Goal: Transaction & Acquisition: Purchase product/service

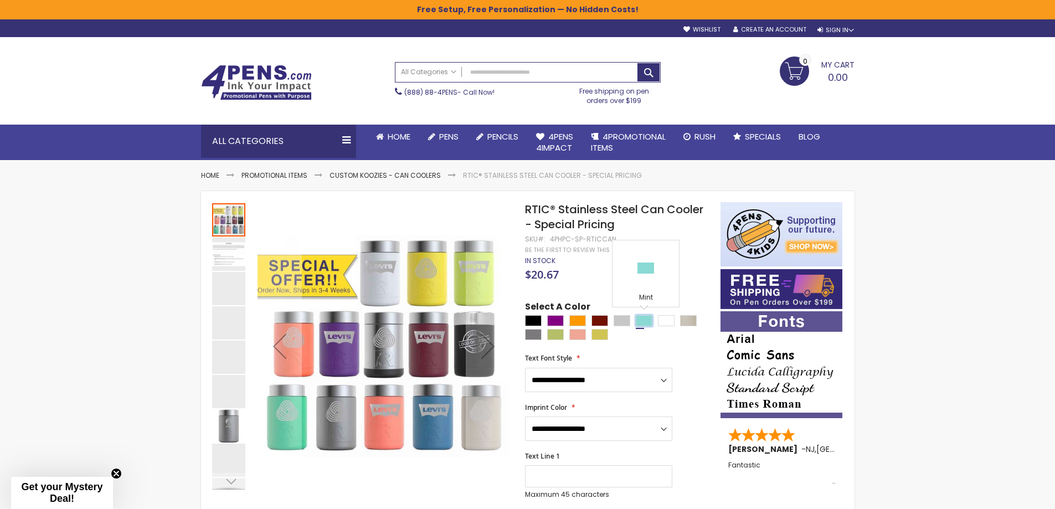
click at [643, 319] on div "Mint" at bounding box center [643, 320] width 17 height 11
type input "****"
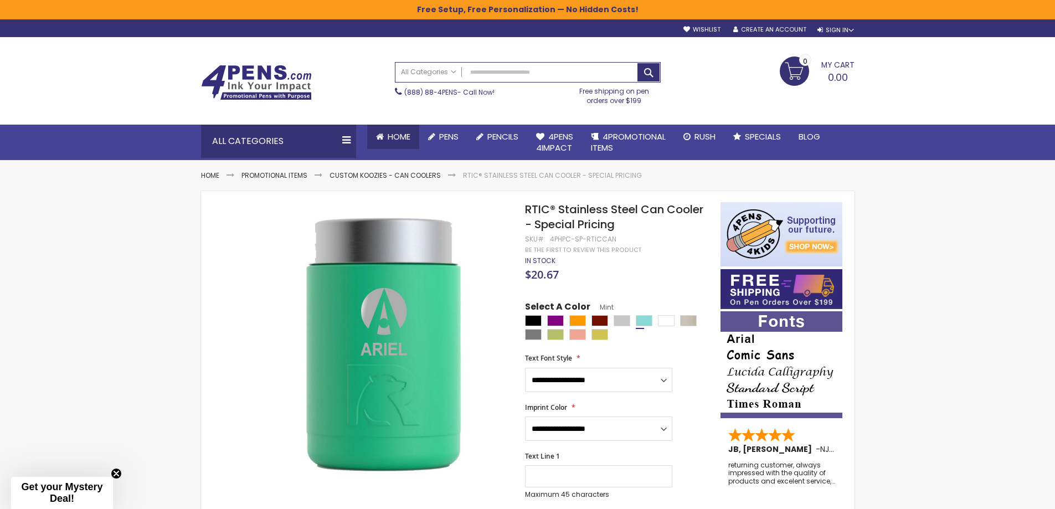
click at [389, 133] on span "Home" at bounding box center [398, 137] width 23 height 12
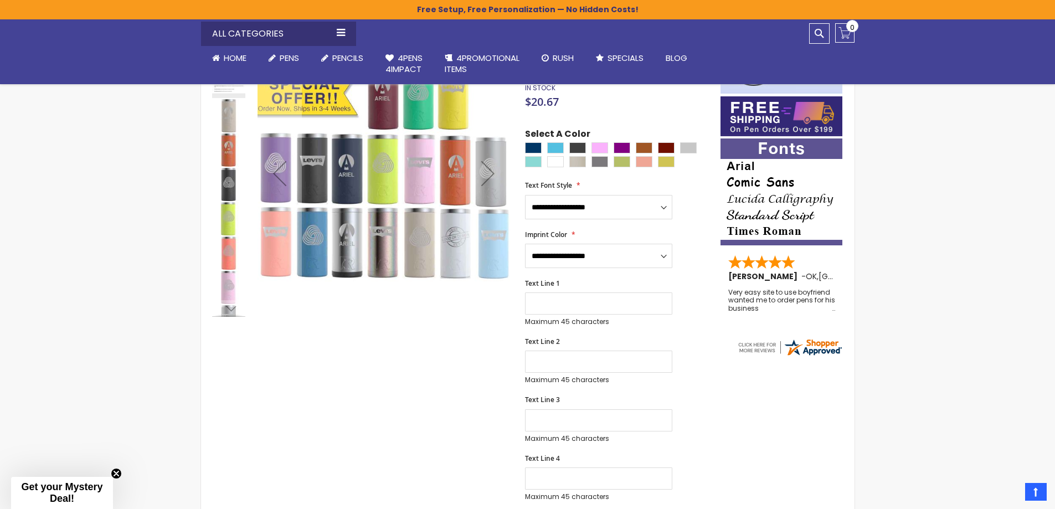
scroll to position [147, 0]
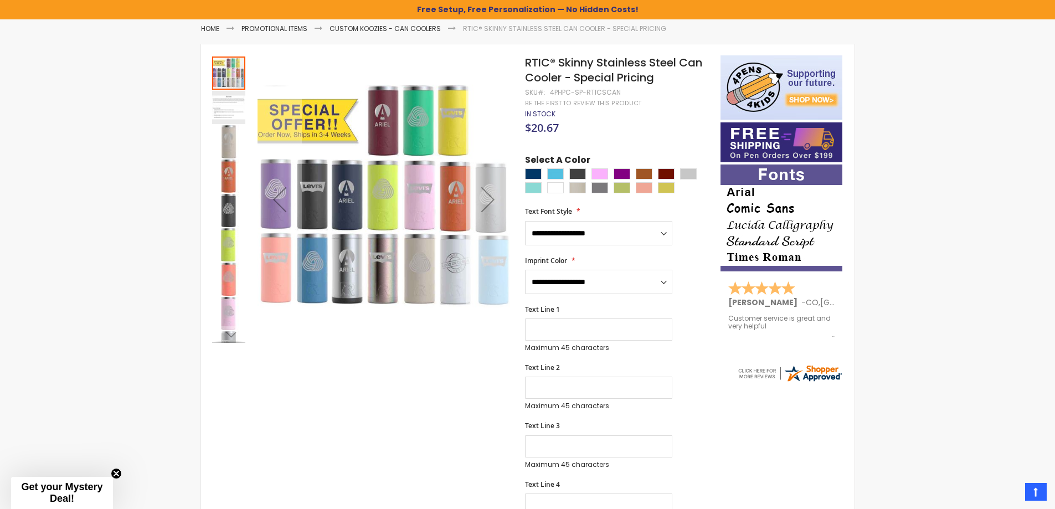
drag, startPoint x: 497, startPoint y: 264, endPoint x: 490, endPoint y: 262, distance: 7.0
click at [496, 263] on div "Next" at bounding box center [488, 198] width 44 height 287
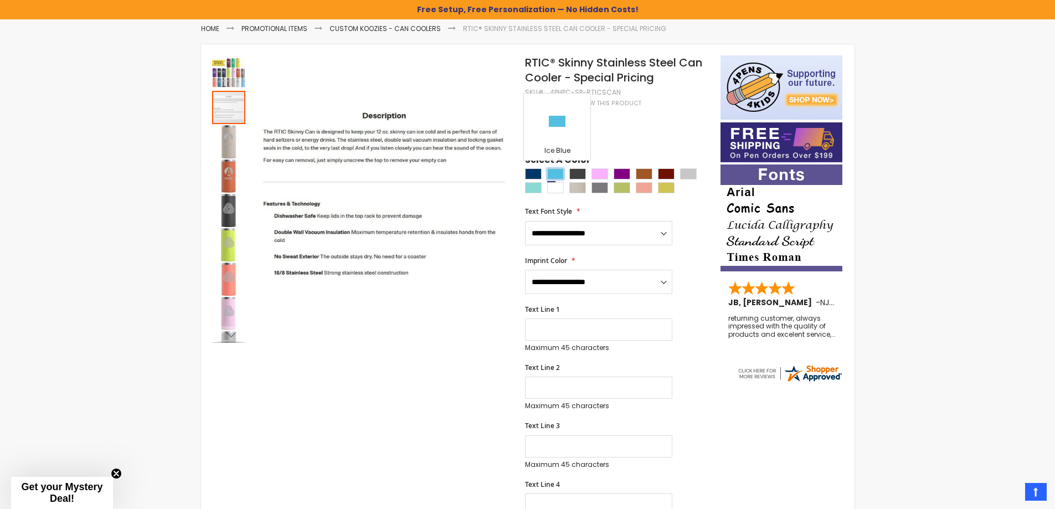
click at [552, 173] on div "Ice Blue" at bounding box center [555, 173] width 17 height 11
type input "****"
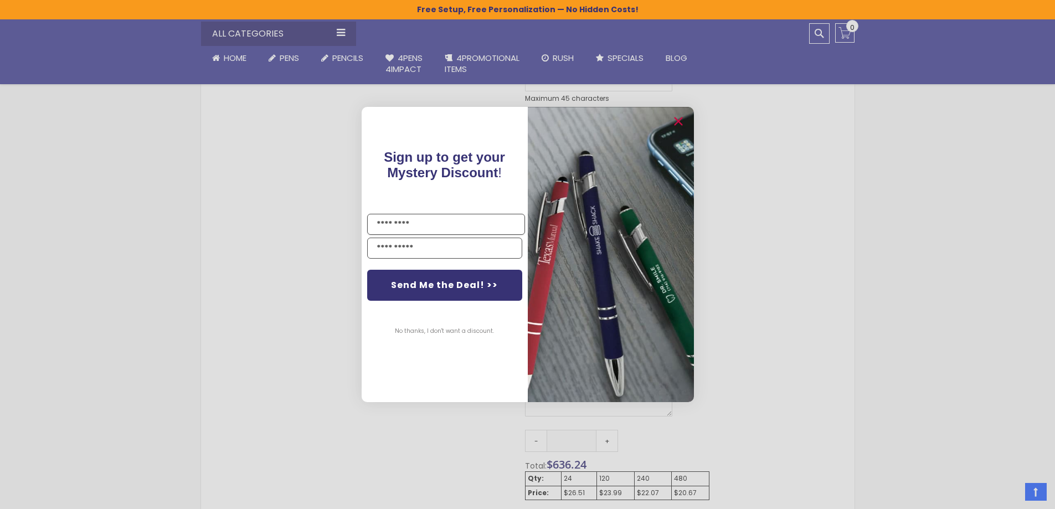
scroll to position [462, 0]
click at [676, 120] on icon "Close dialog" at bounding box center [677, 121] width 7 height 7
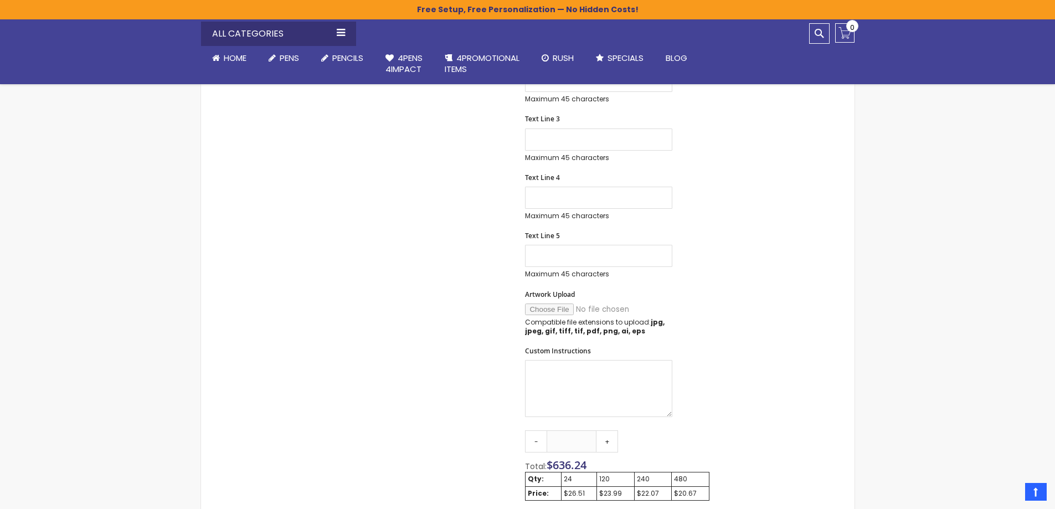
scroll to position [456, 0]
click at [553, 308] on input "Artwork Upload" at bounding box center [600, 307] width 151 height 12
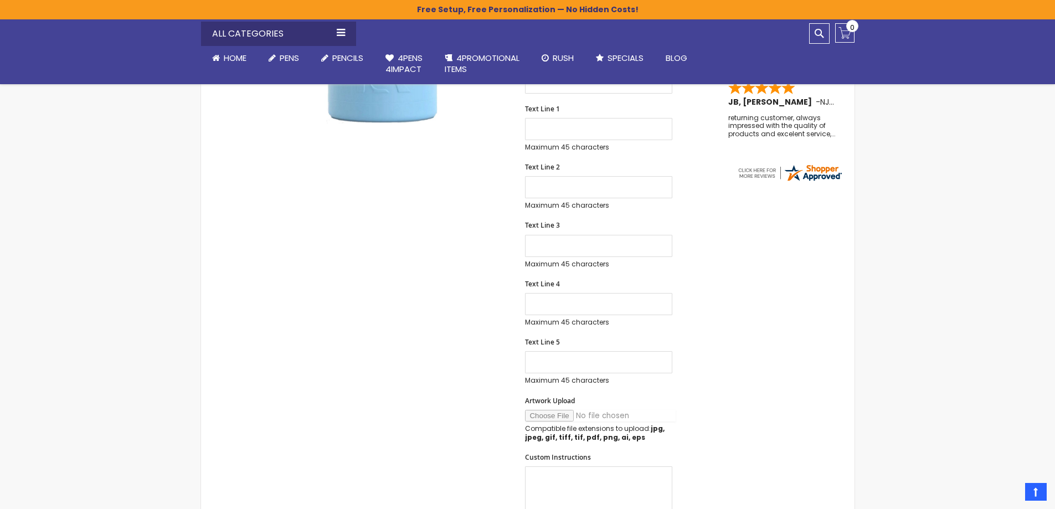
scroll to position [349, 0]
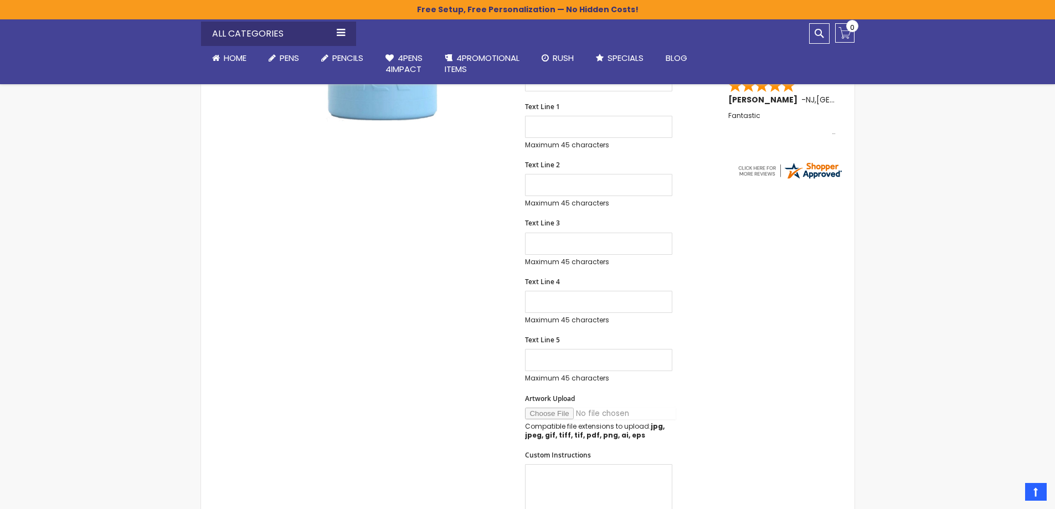
click at [550, 416] on input "Artwork Upload" at bounding box center [600, 413] width 151 height 12
click at [549, 413] on input "Artwork Upload" at bounding box center [600, 413] width 151 height 12
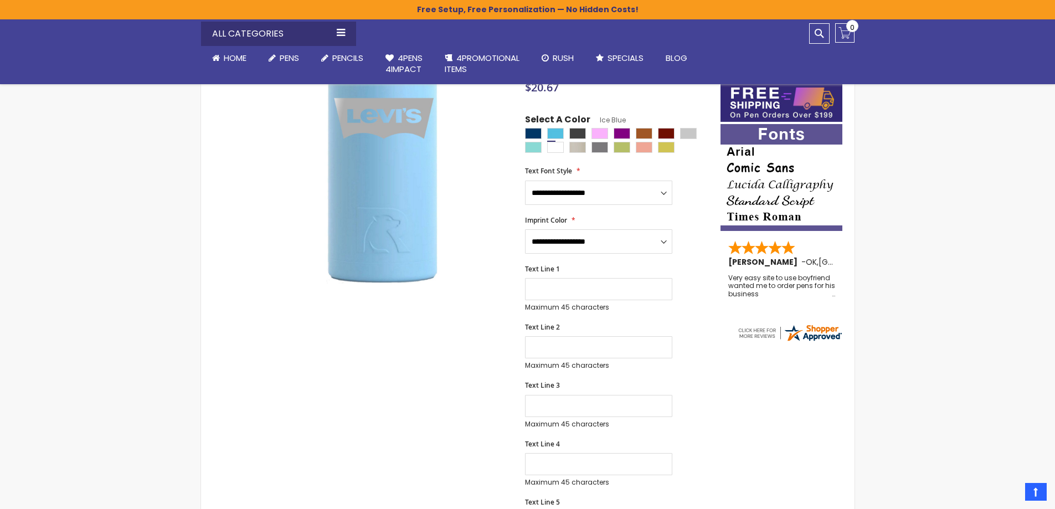
scroll to position [194, 0]
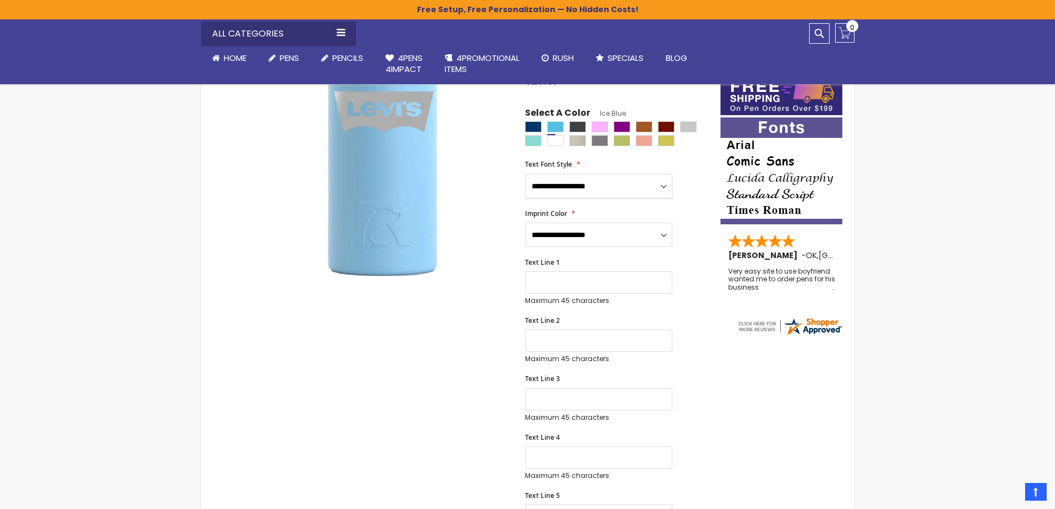
click at [662, 189] on select "**********" at bounding box center [598, 186] width 147 height 24
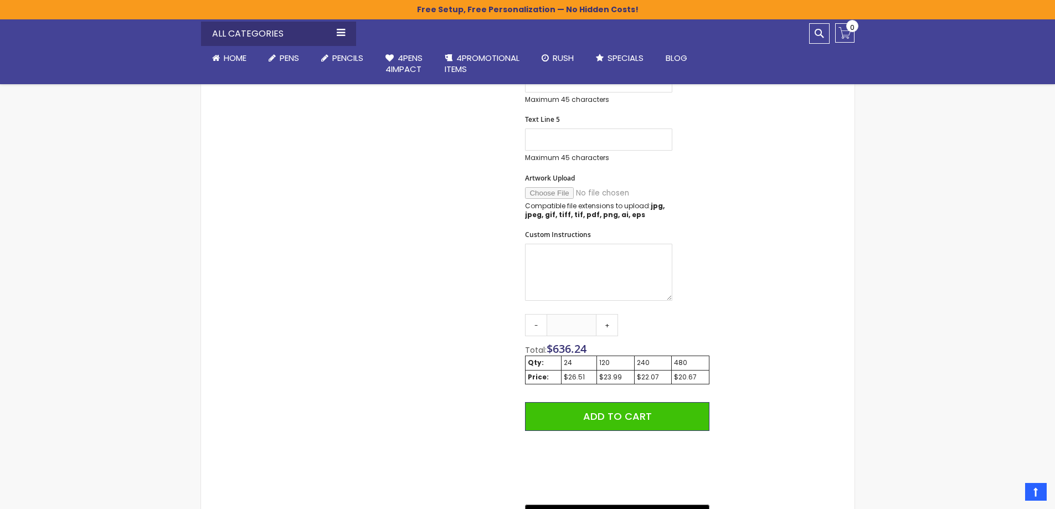
scroll to position [591, 0]
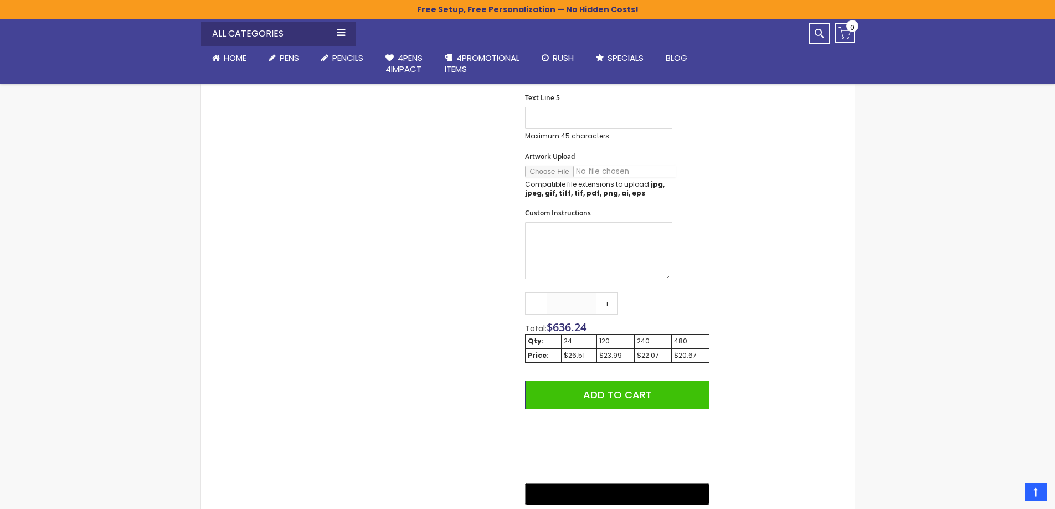
click at [559, 169] on input "Artwork Upload" at bounding box center [600, 172] width 151 height 12
type input "**********"
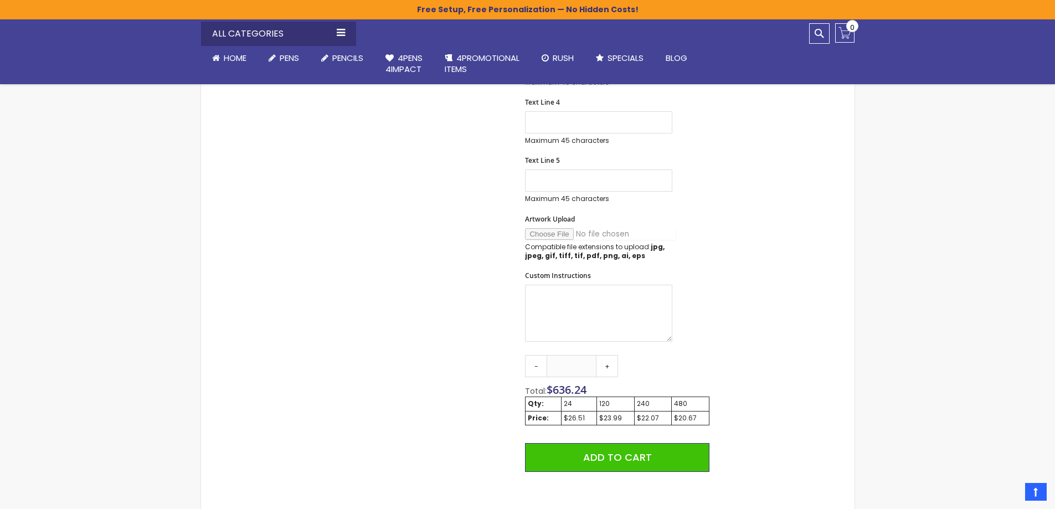
scroll to position [537, 0]
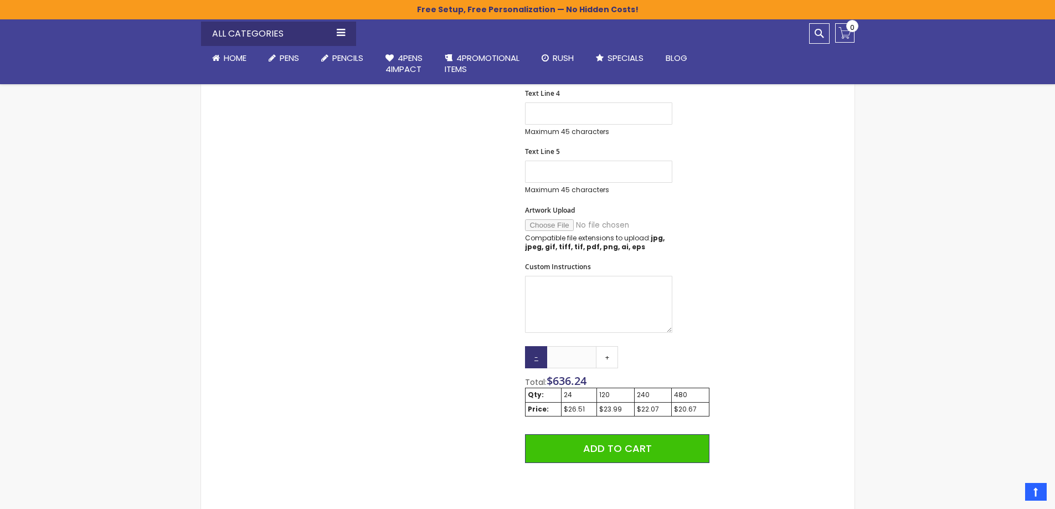
click at [534, 359] on link "-" at bounding box center [536, 357] width 22 height 22
click at [535, 358] on link "-" at bounding box center [536, 357] width 22 height 22
click at [535, 357] on link "-" at bounding box center [536, 357] width 22 height 22
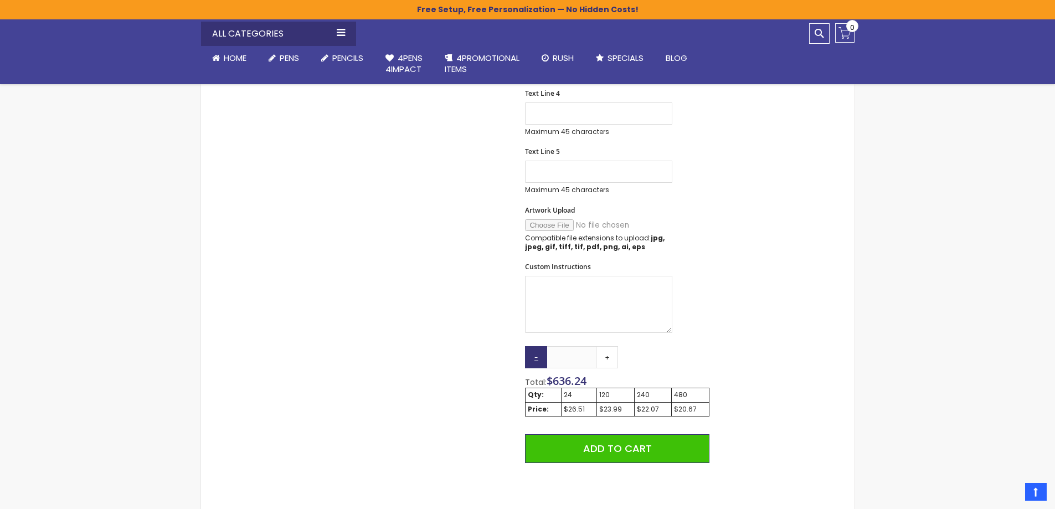
click at [533, 355] on link "-" at bounding box center [536, 357] width 22 height 22
click at [603, 358] on link "+" at bounding box center [607, 357] width 22 height 22
click at [536, 358] on link "-" at bounding box center [536, 357] width 22 height 22
type input "**"
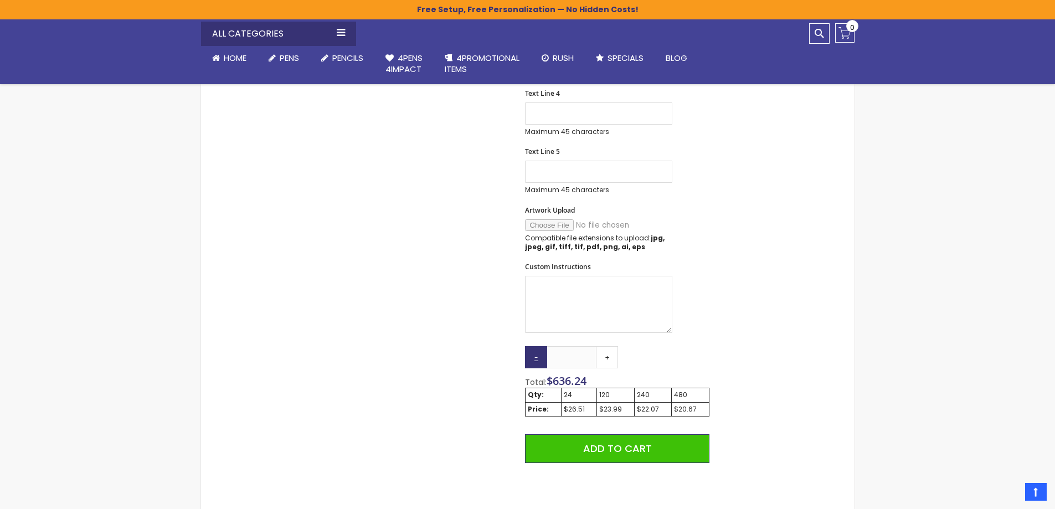
click at [535, 358] on link "-" at bounding box center [536, 357] width 22 height 22
click at [534, 358] on link "-" at bounding box center [536, 357] width 22 height 22
drag, startPoint x: 534, startPoint y: 358, endPoint x: 624, endPoint y: 337, distance: 92.2
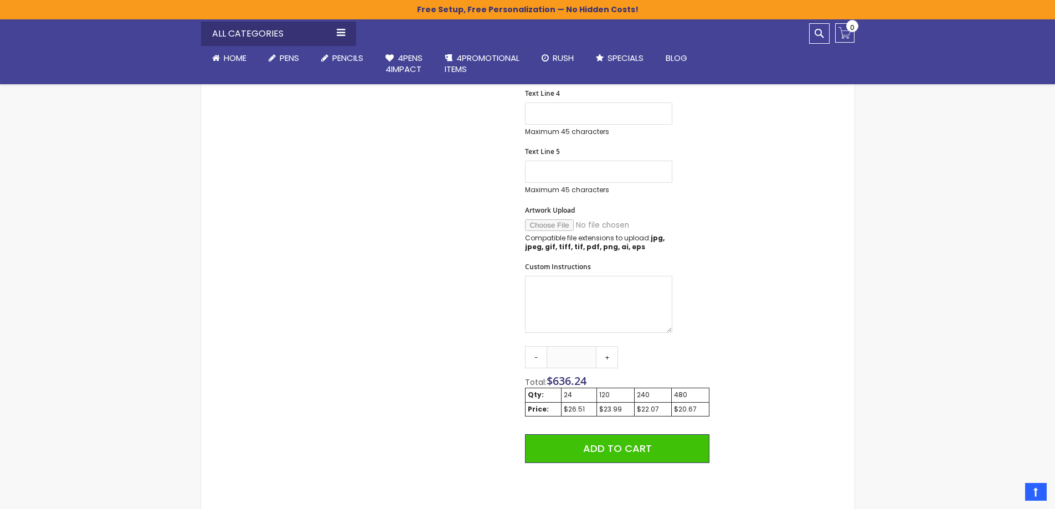
click at [534, 358] on link "-" at bounding box center [536, 357] width 22 height 22
